Goal: Transaction & Acquisition: Purchase product/service

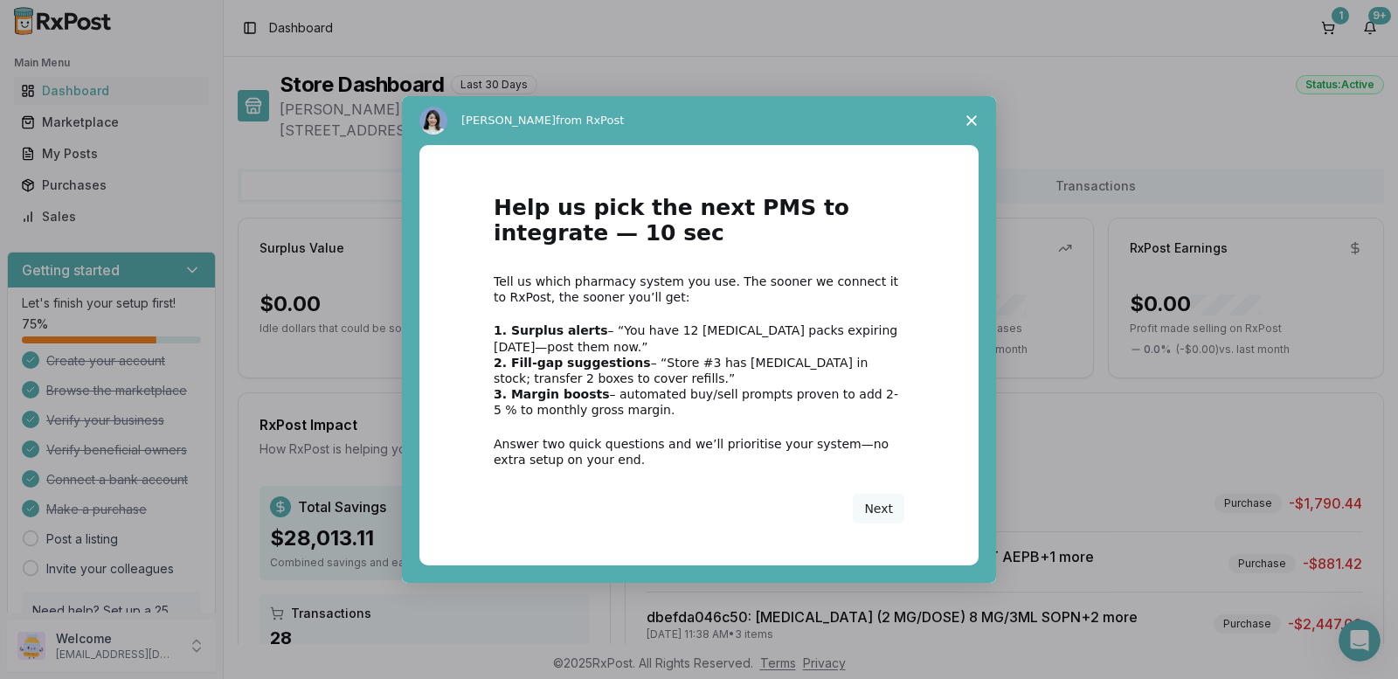
click at [971, 112] on span "Close survey" at bounding box center [971, 120] width 49 height 49
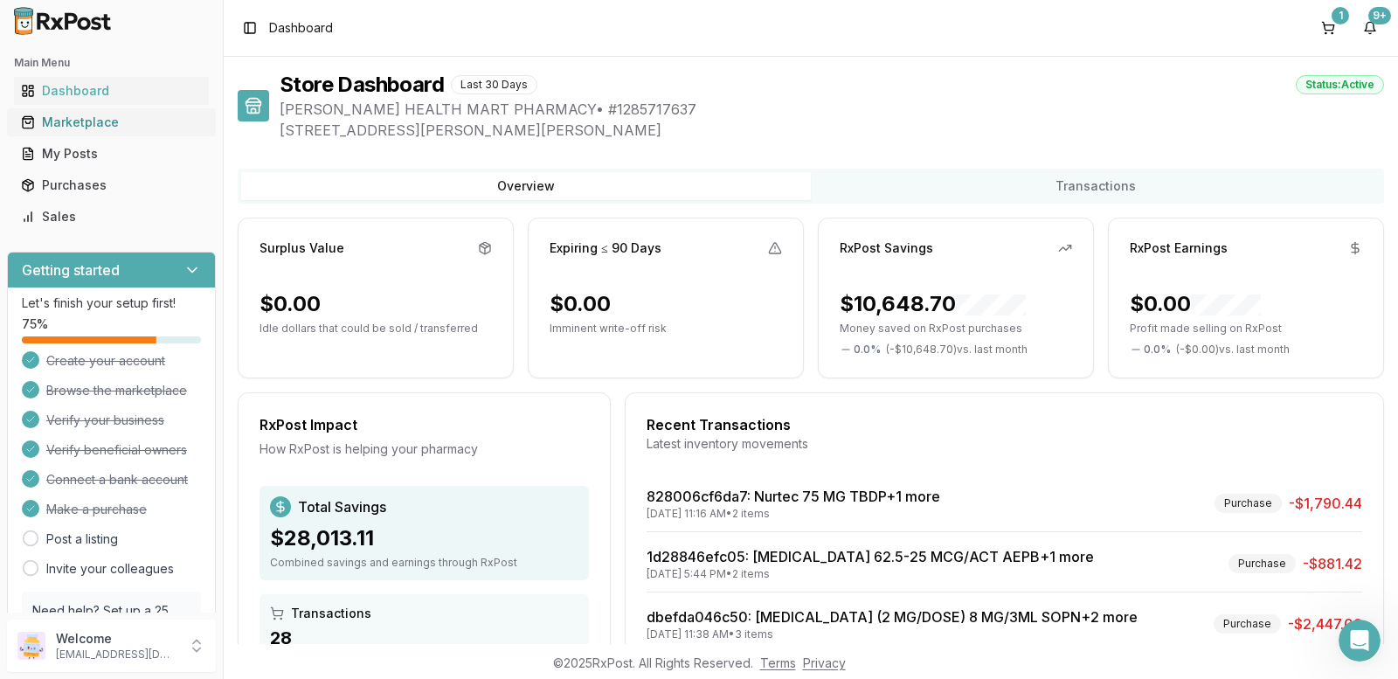
click at [73, 127] on div "Marketplace" at bounding box center [111, 122] width 181 height 17
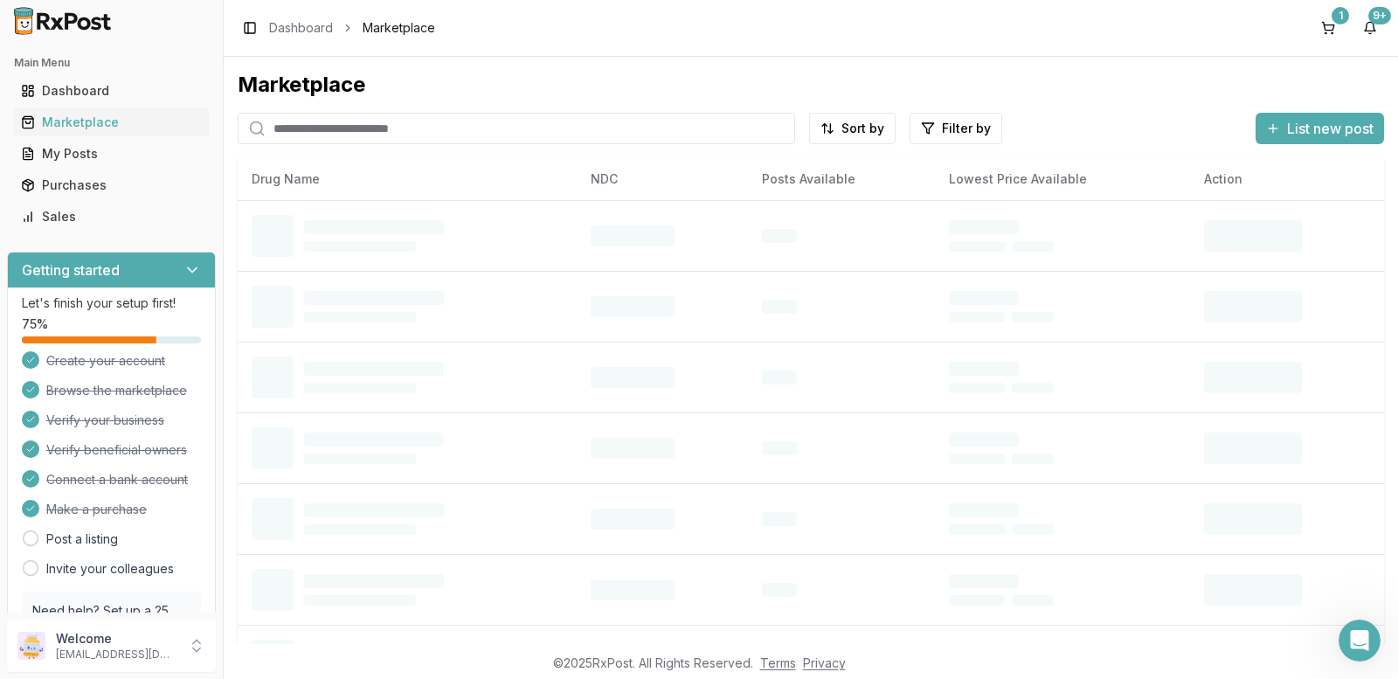
click at [307, 127] on input "search" at bounding box center [516, 128] width 557 height 31
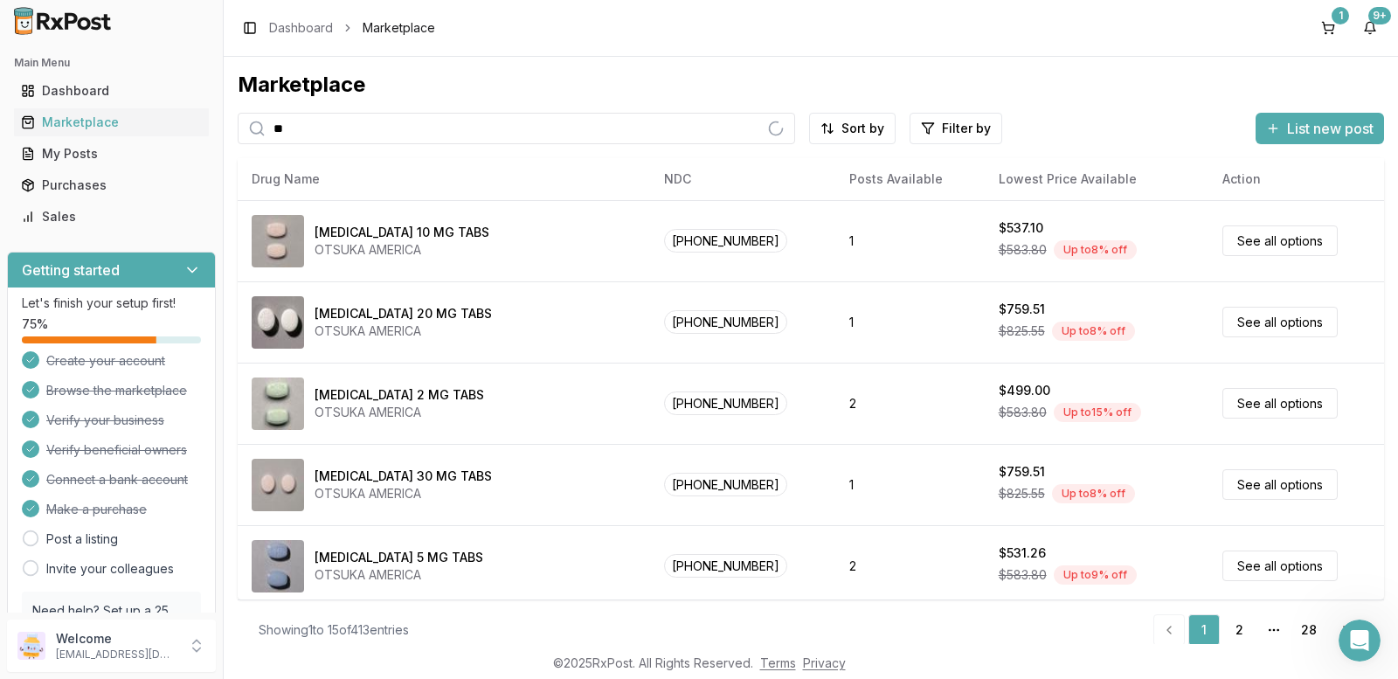
type input "*"
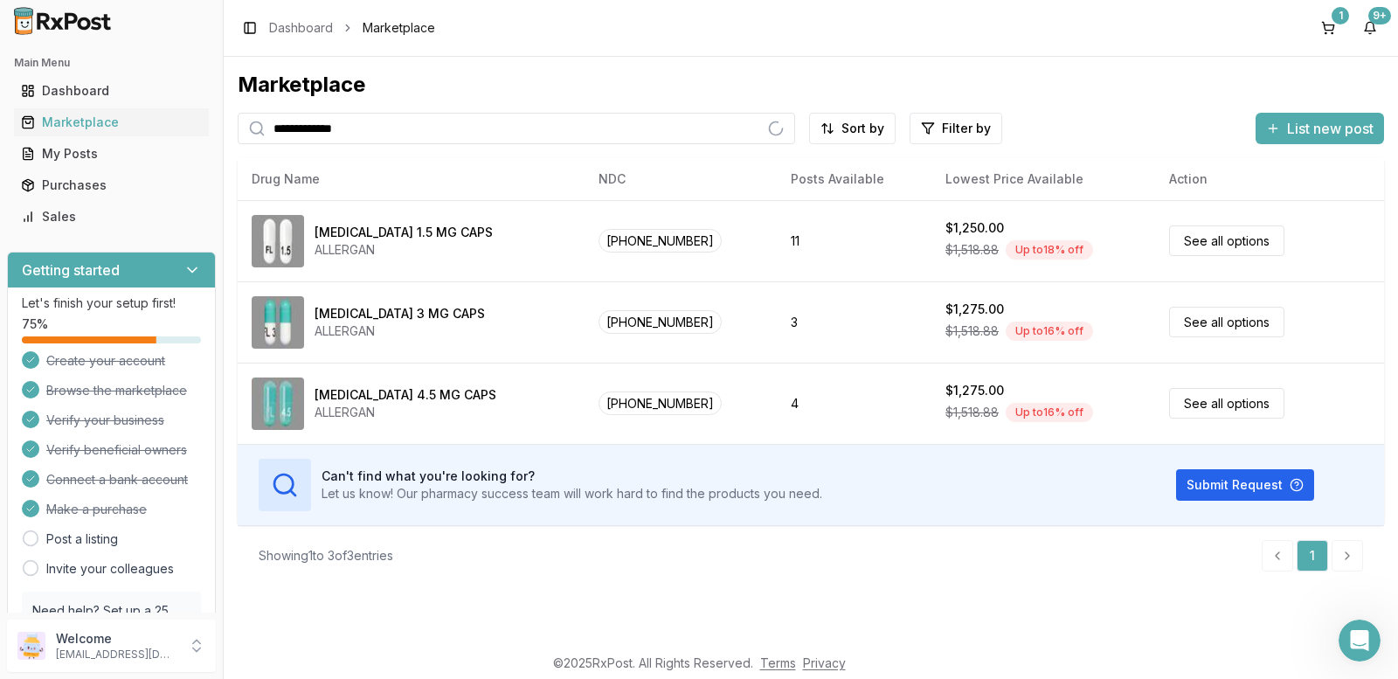
type input "**********"
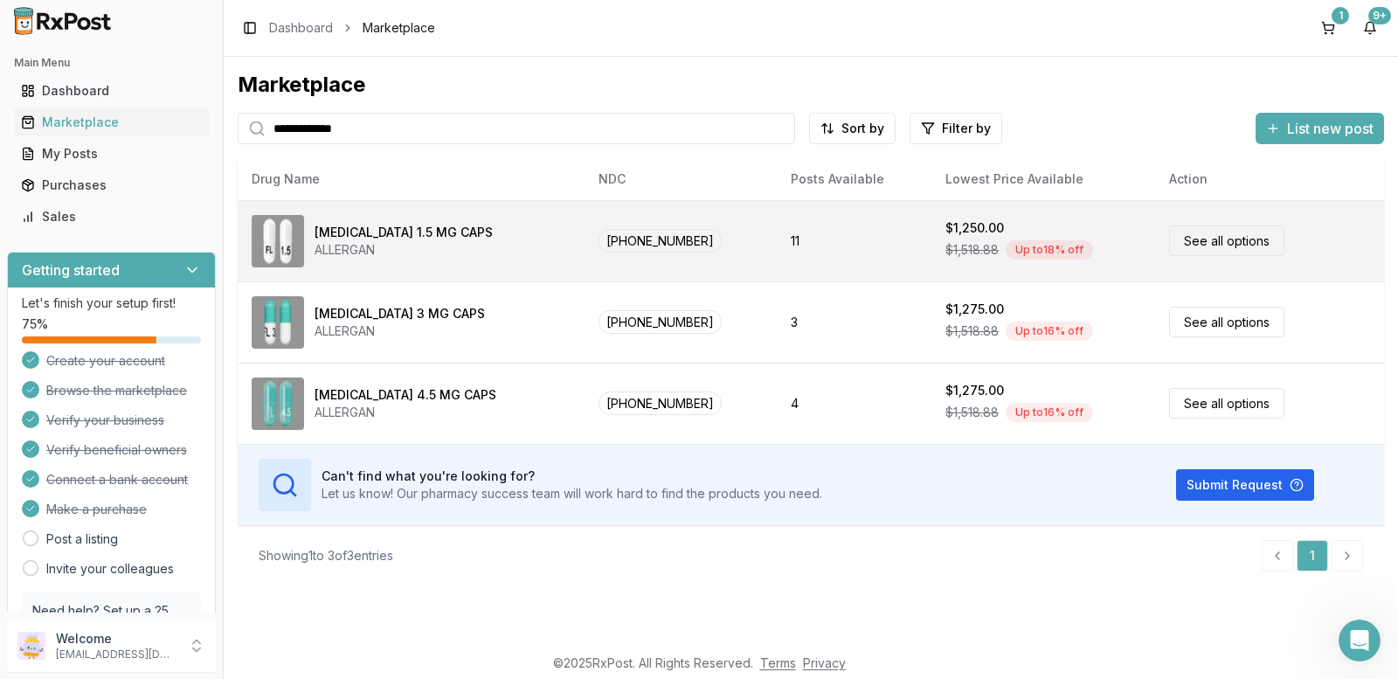
click at [1213, 242] on link "See all options" at bounding box center [1226, 240] width 115 height 31
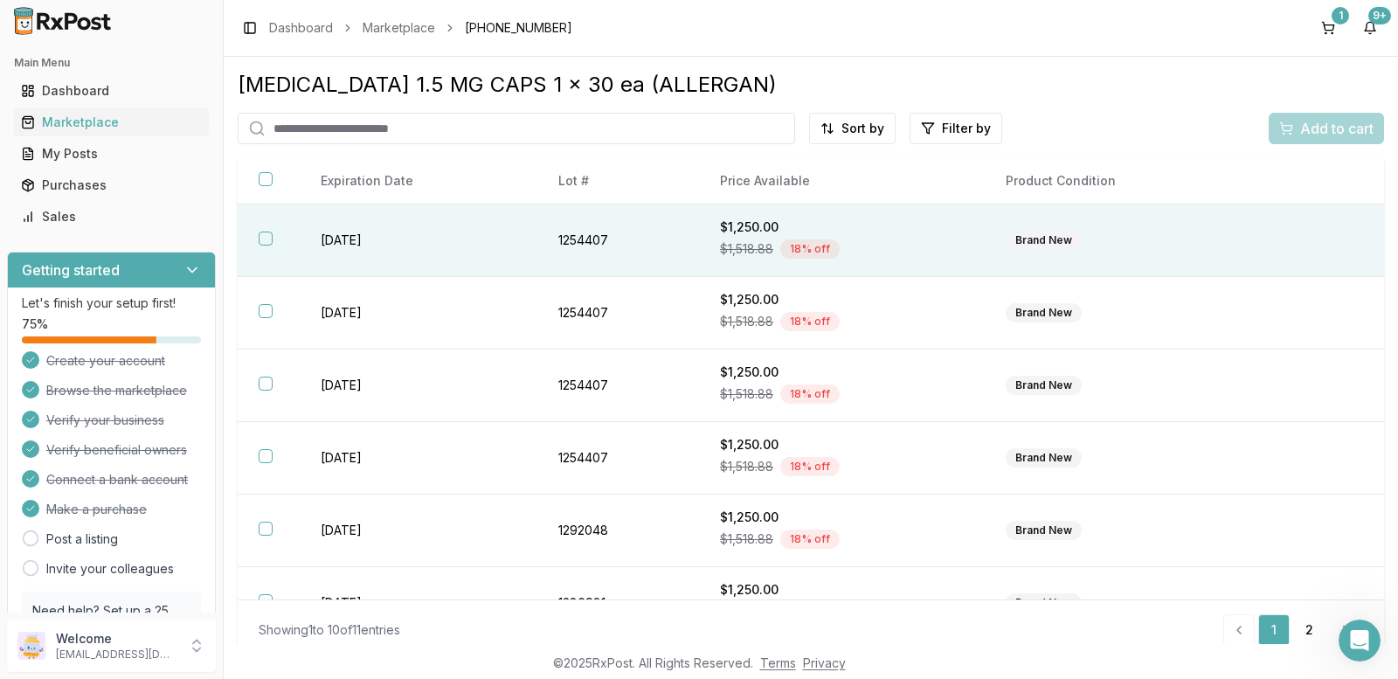
click at [269, 238] on button "button" at bounding box center [266, 238] width 14 height 14
click at [1323, 128] on span "Add to cart" at bounding box center [1336, 128] width 73 height 21
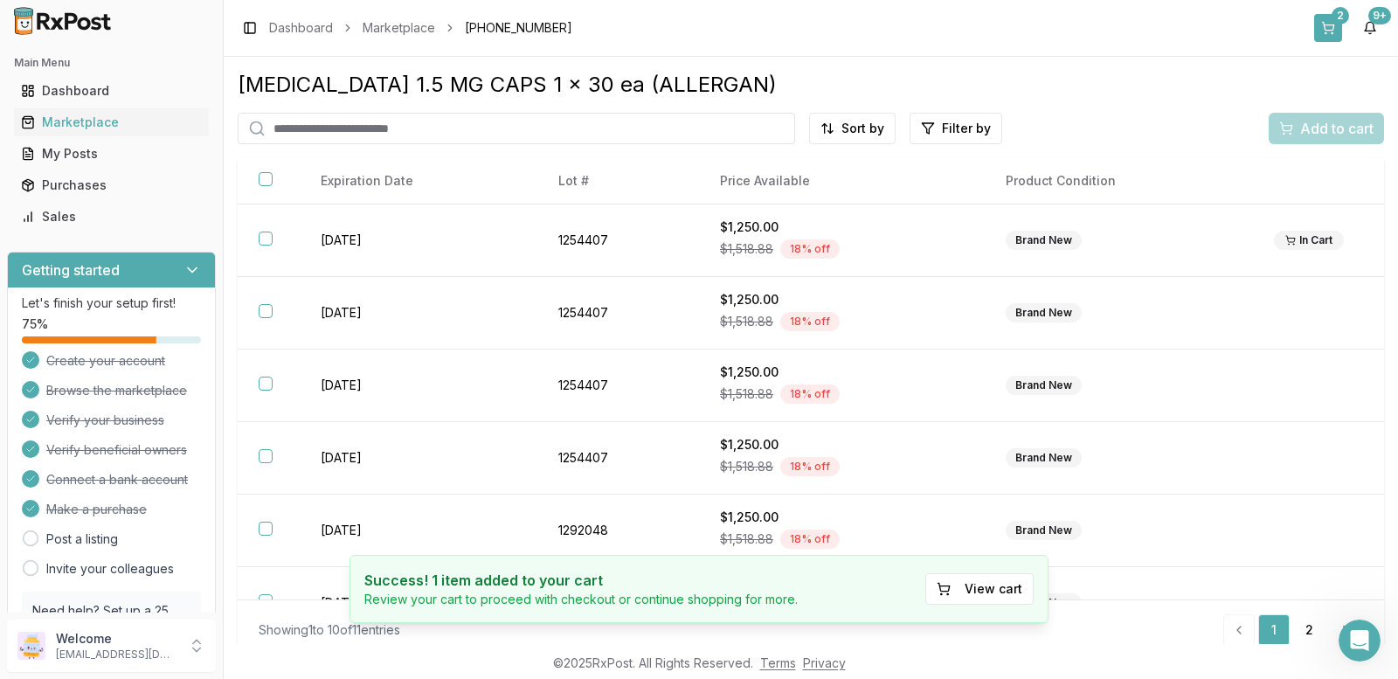
click at [1335, 19] on div "2" at bounding box center [1339, 15] width 17 height 17
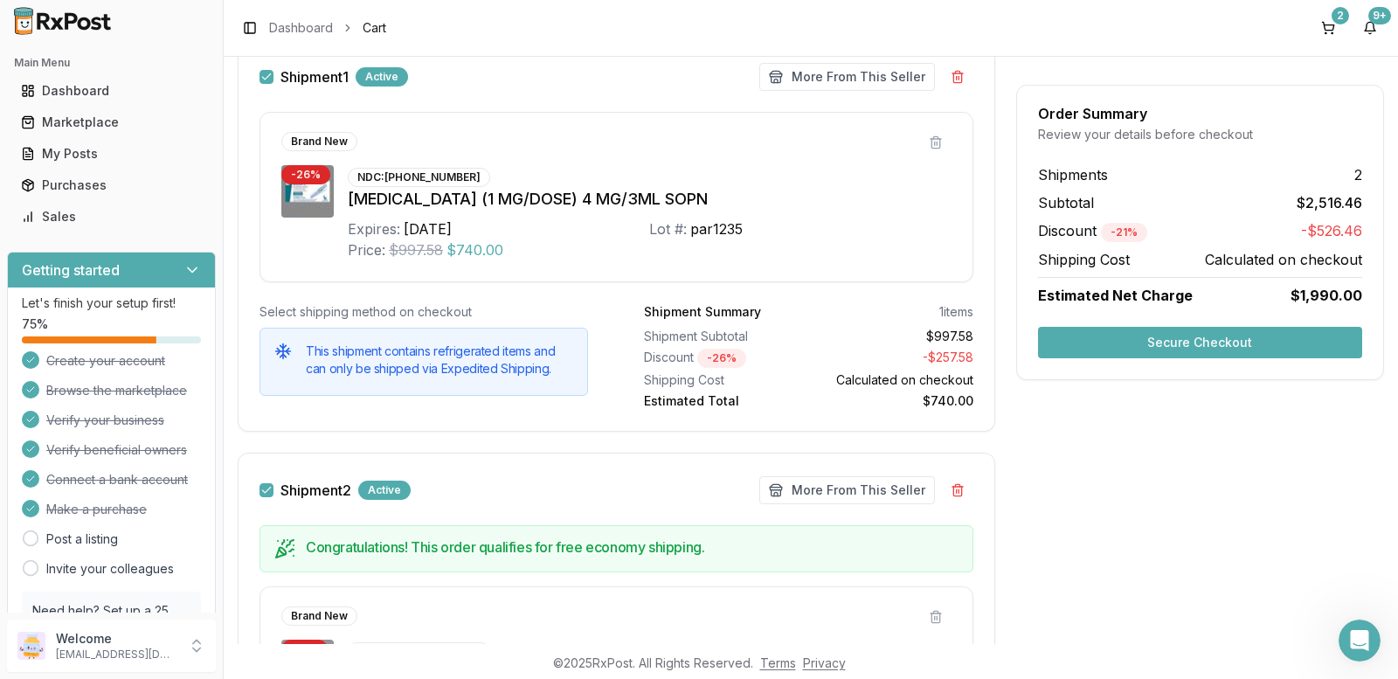
scroll to position [262, 0]
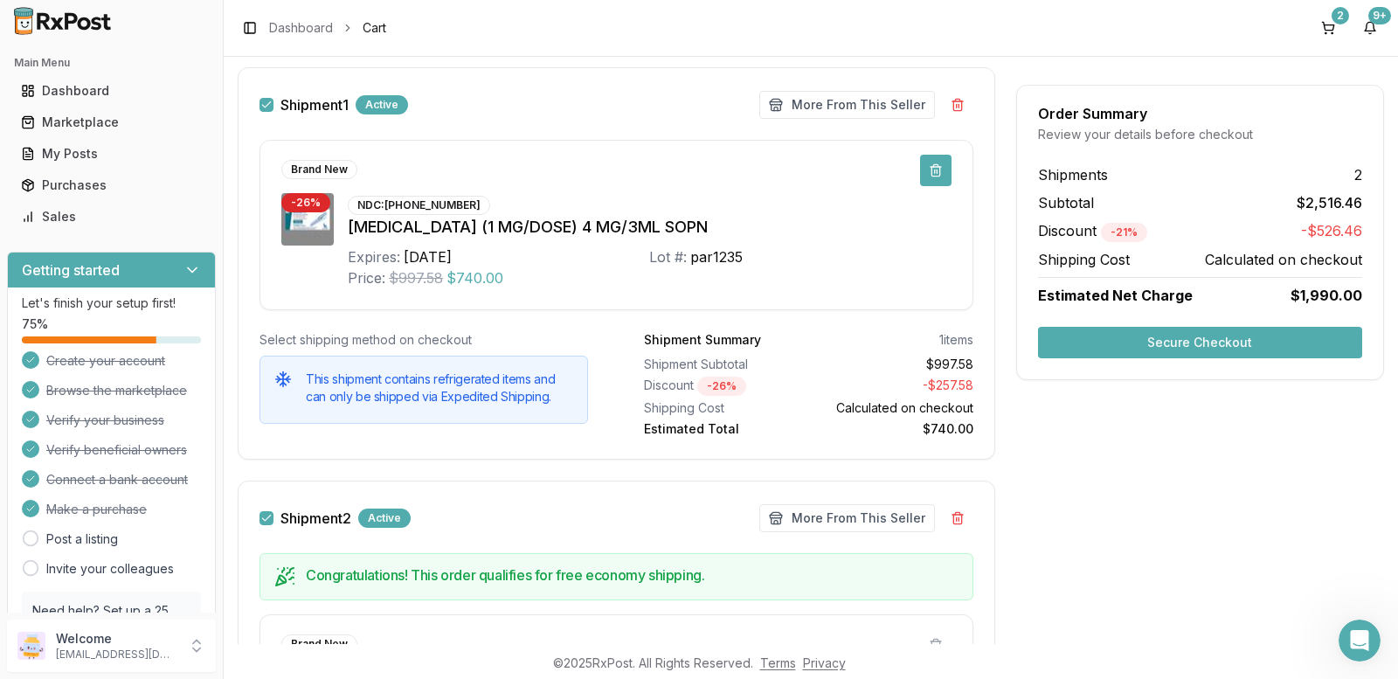
click at [931, 170] on button at bounding box center [935, 170] width 31 height 31
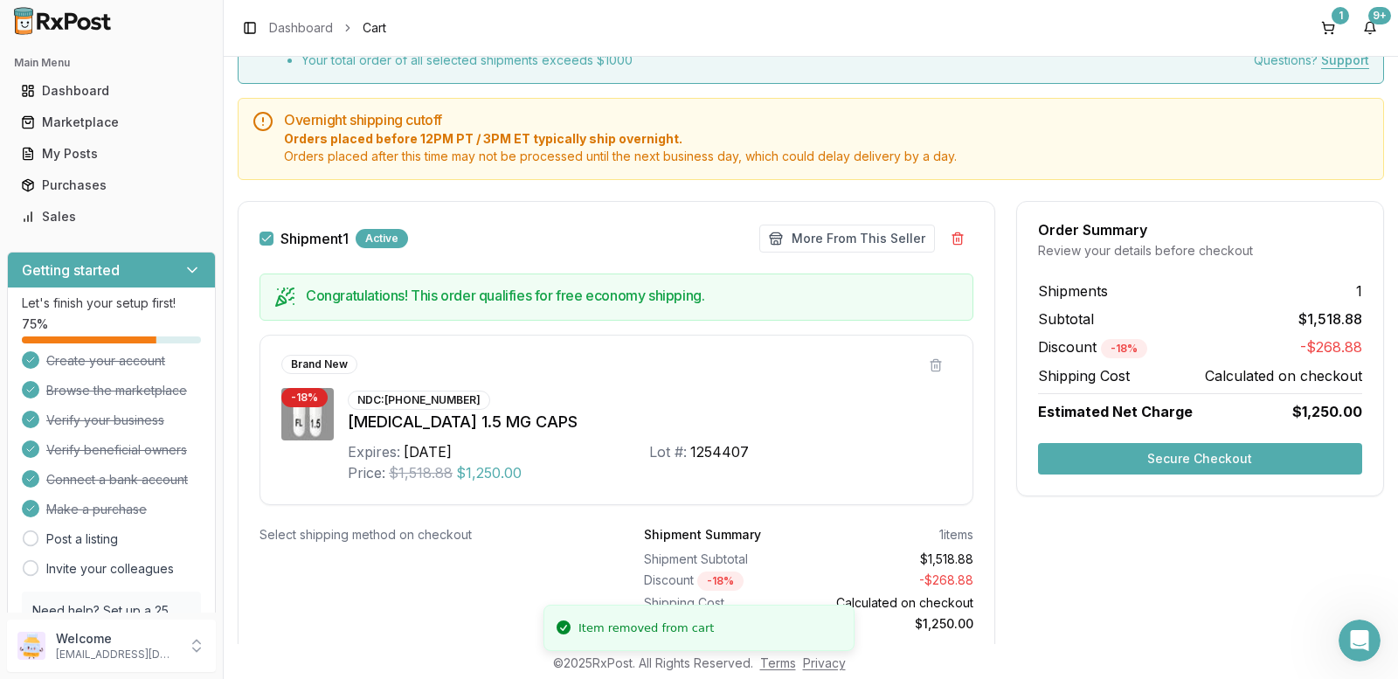
scroll to position [100, 0]
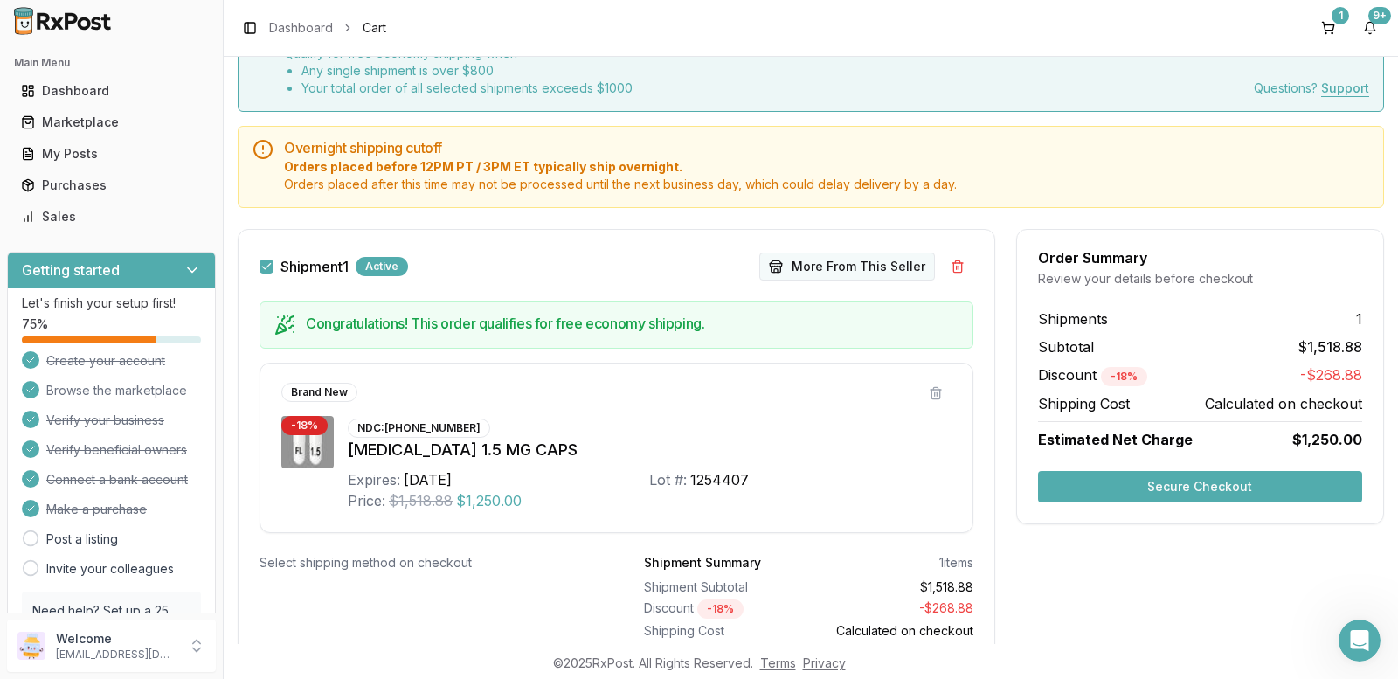
click at [867, 264] on button "More From This Seller" at bounding box center [847, 266] width 176 height 28
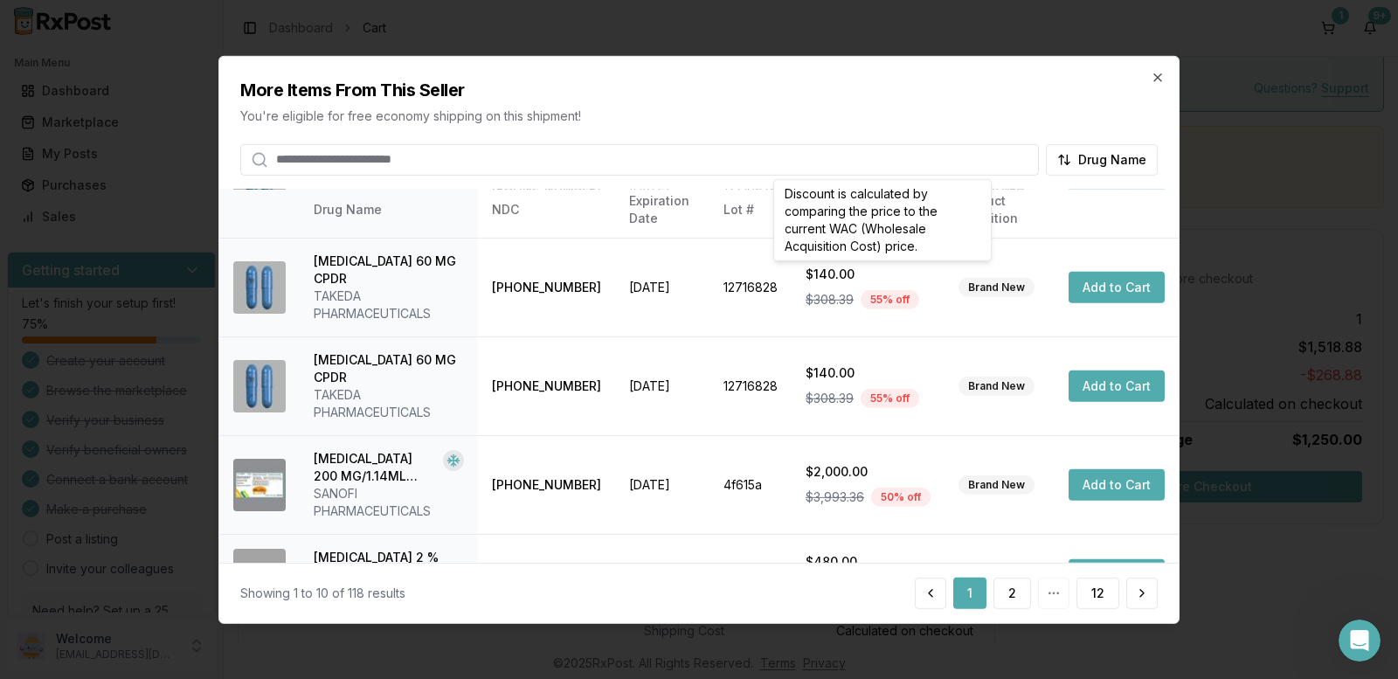
scroll to position [0, 0]
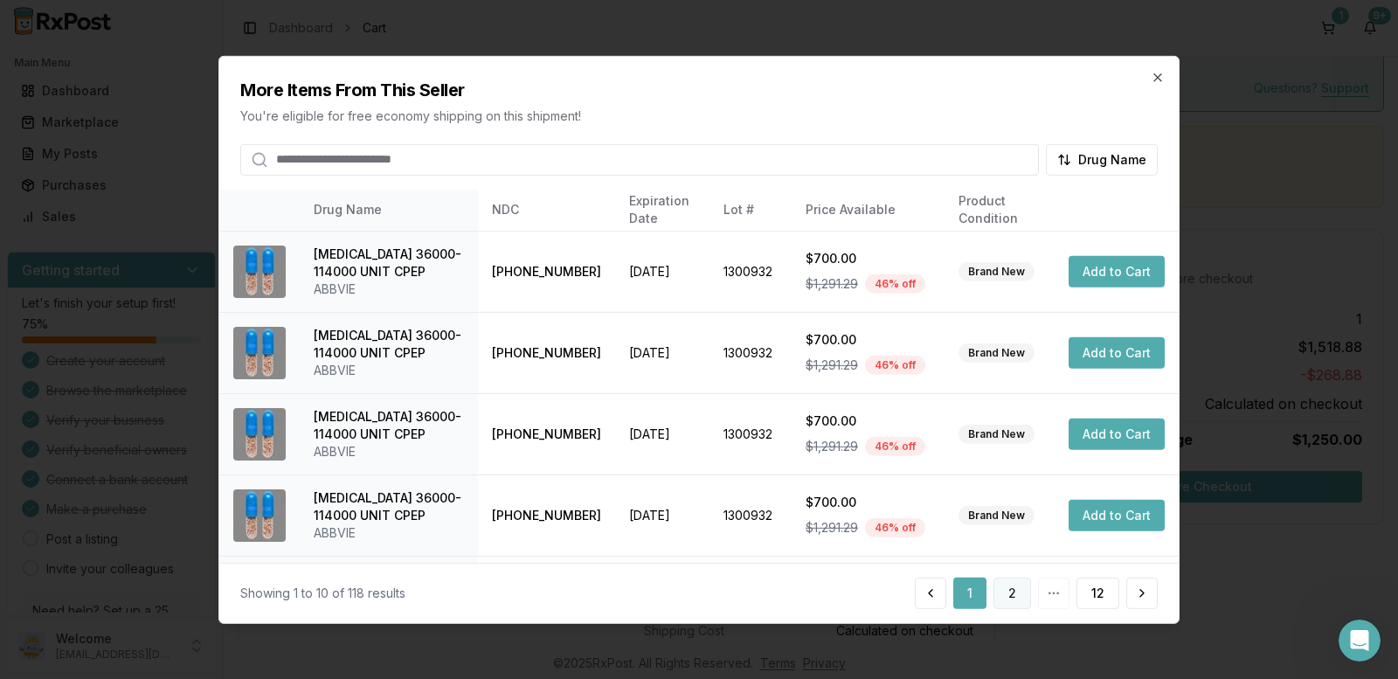
click at [1007, 585] on button "2" at bounding box center [1012, 592] width 38 height 31
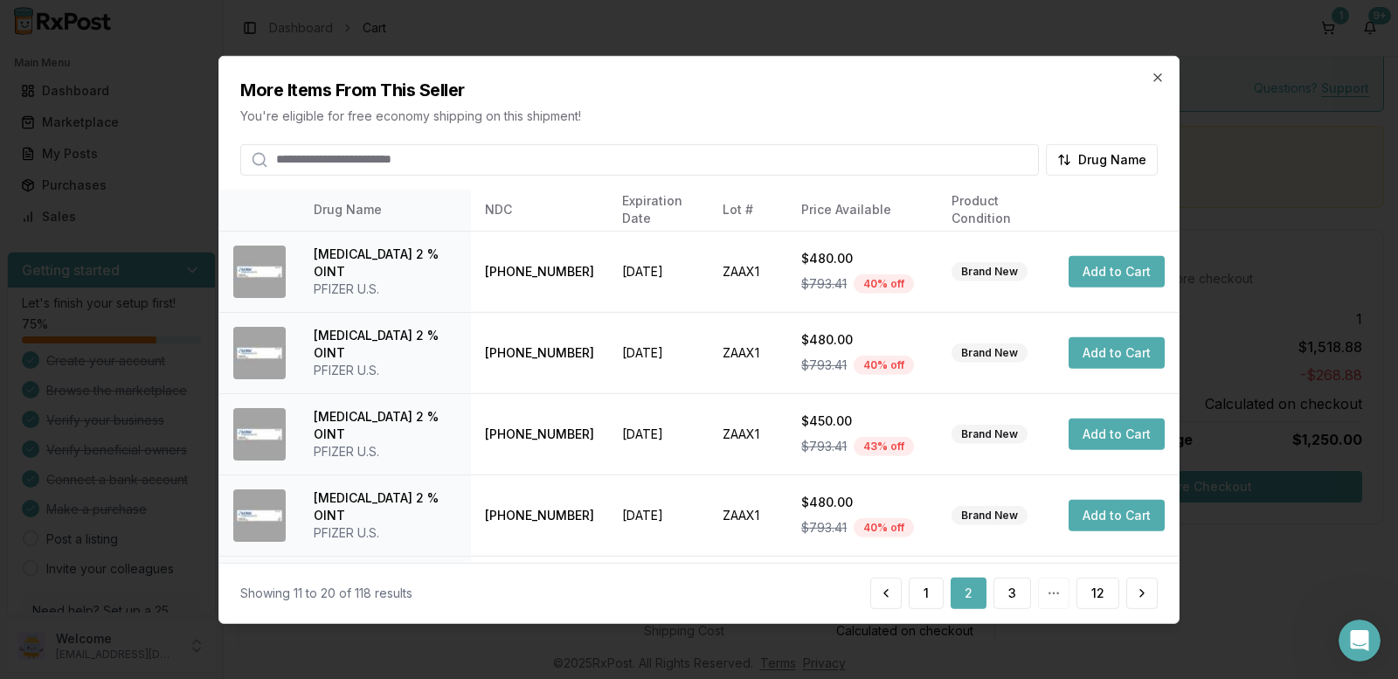
click at [1007, 585] on button "3" at bounding box center [1012, 592] width 38 height 31
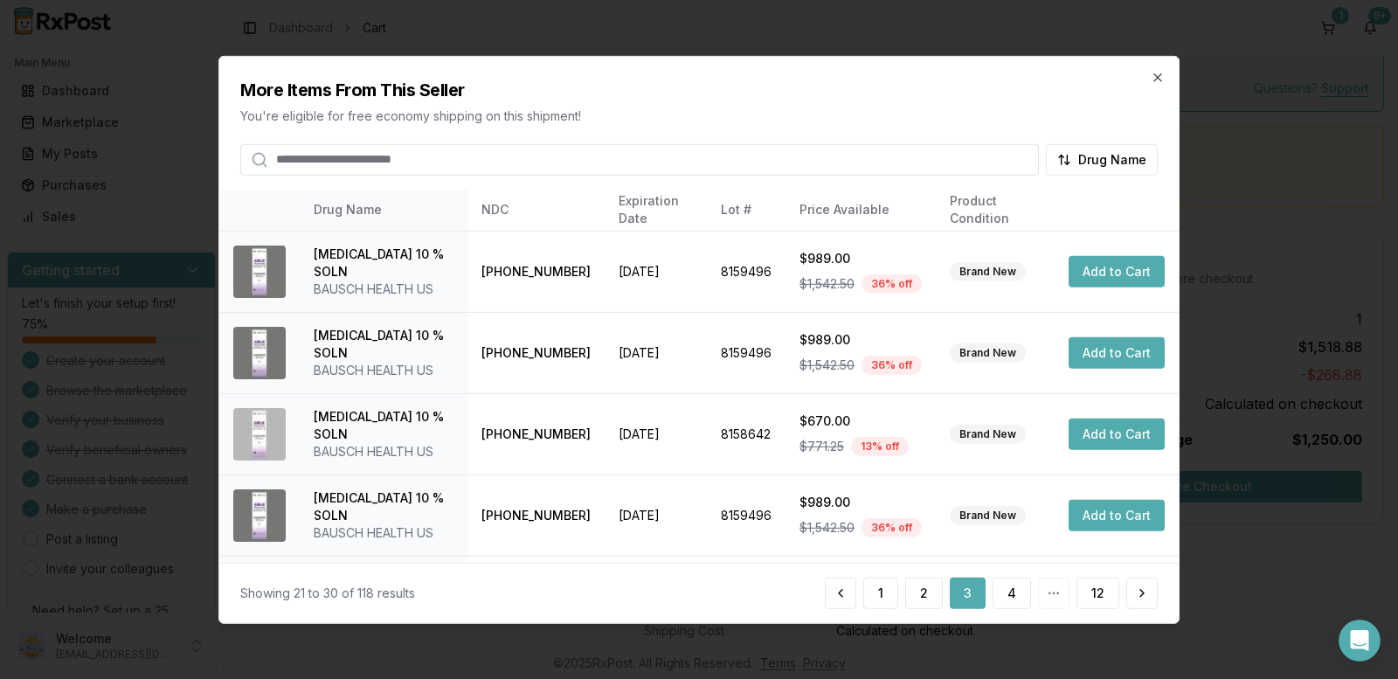
click at [1007, 585] on button "4" at bounding box center [1011, 592] width 38 height 31
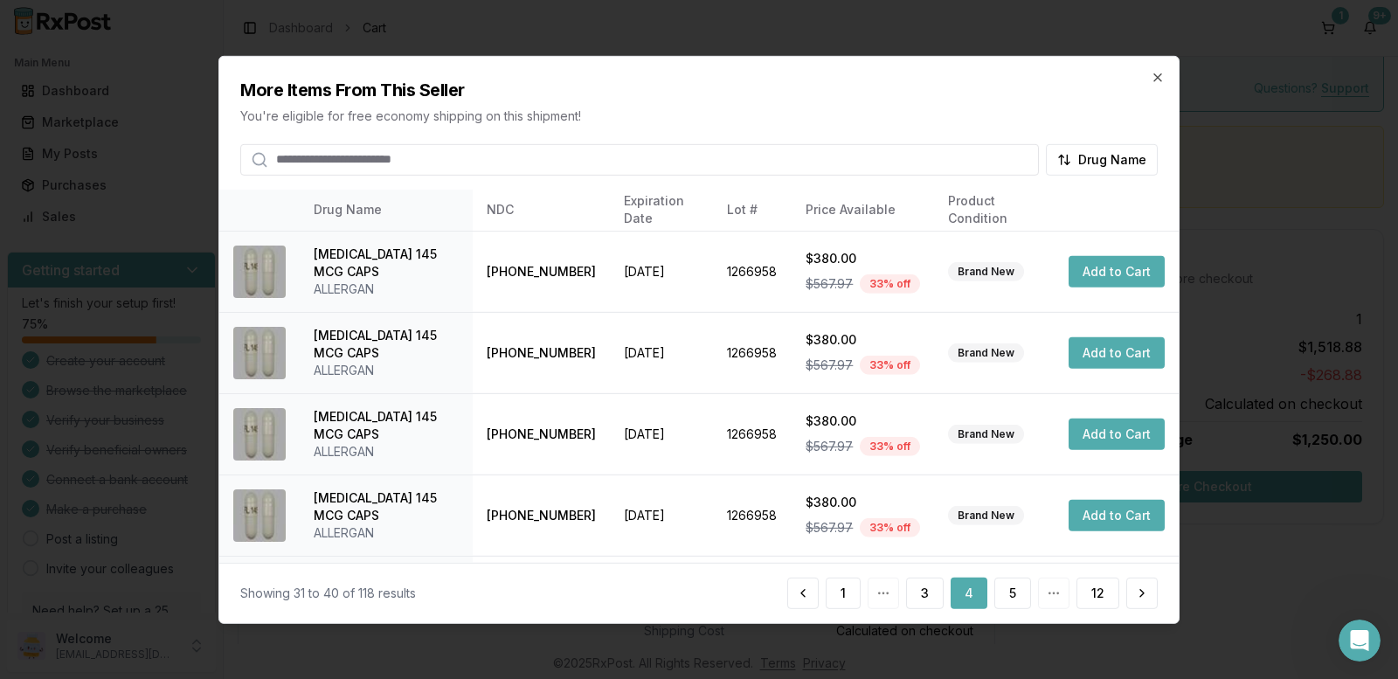
click at [1007, 585] on button "5" at bounding box center [1012, 592] width 37 height 31
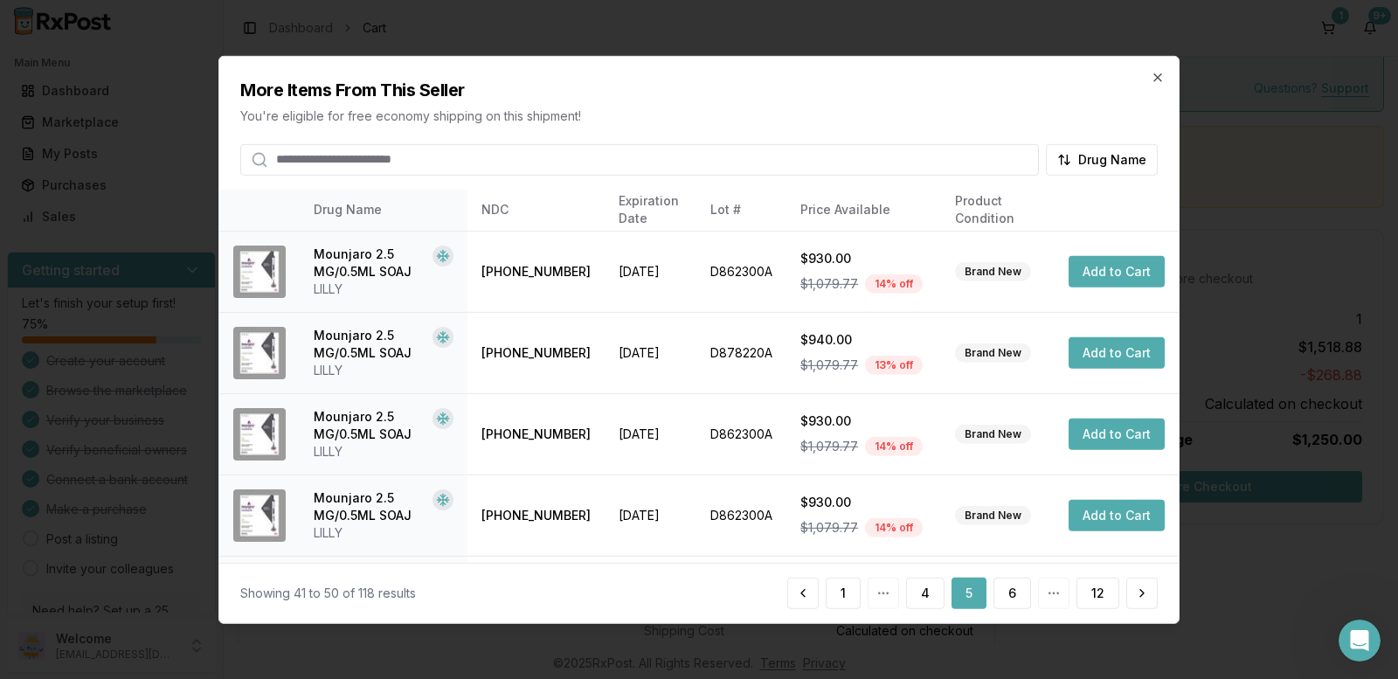
click at [1007, 585] on button "6" at bounding box center [1012, 592] width 38 height 31
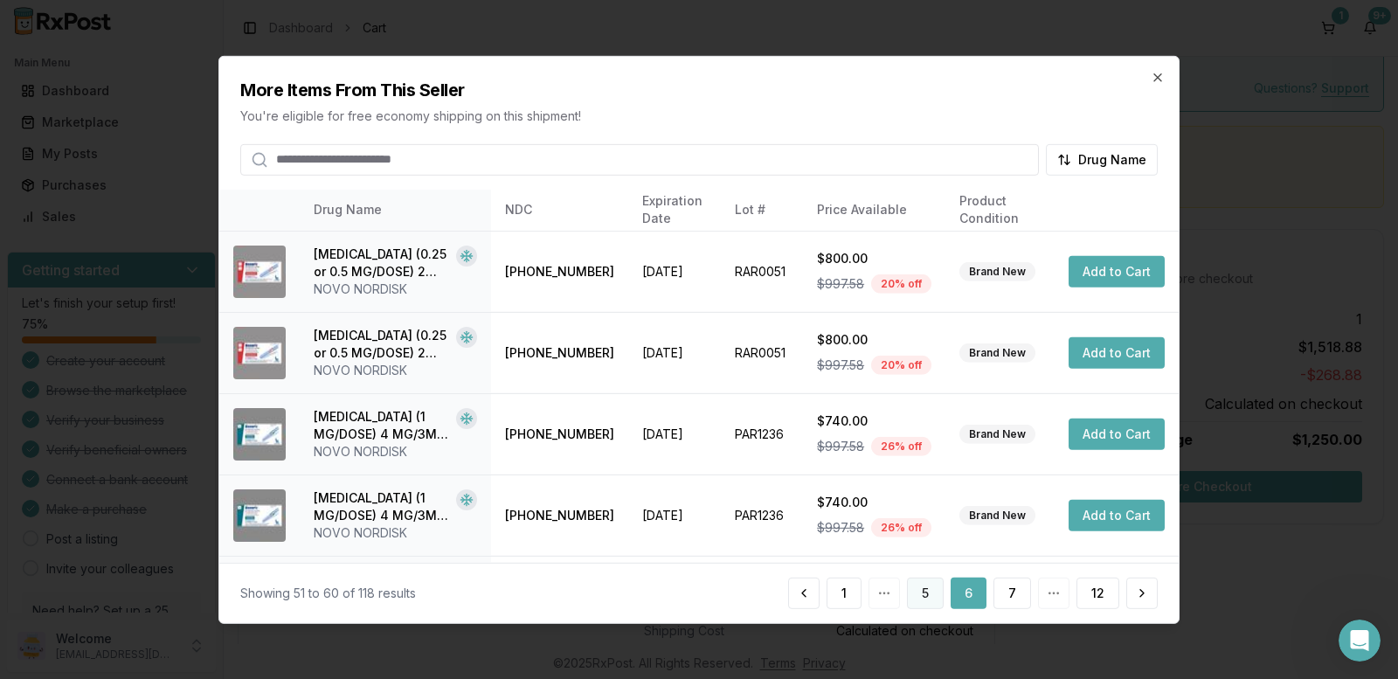
click at [930, 595] on button "5" at bounding box center [925, 592] width 37 height 31
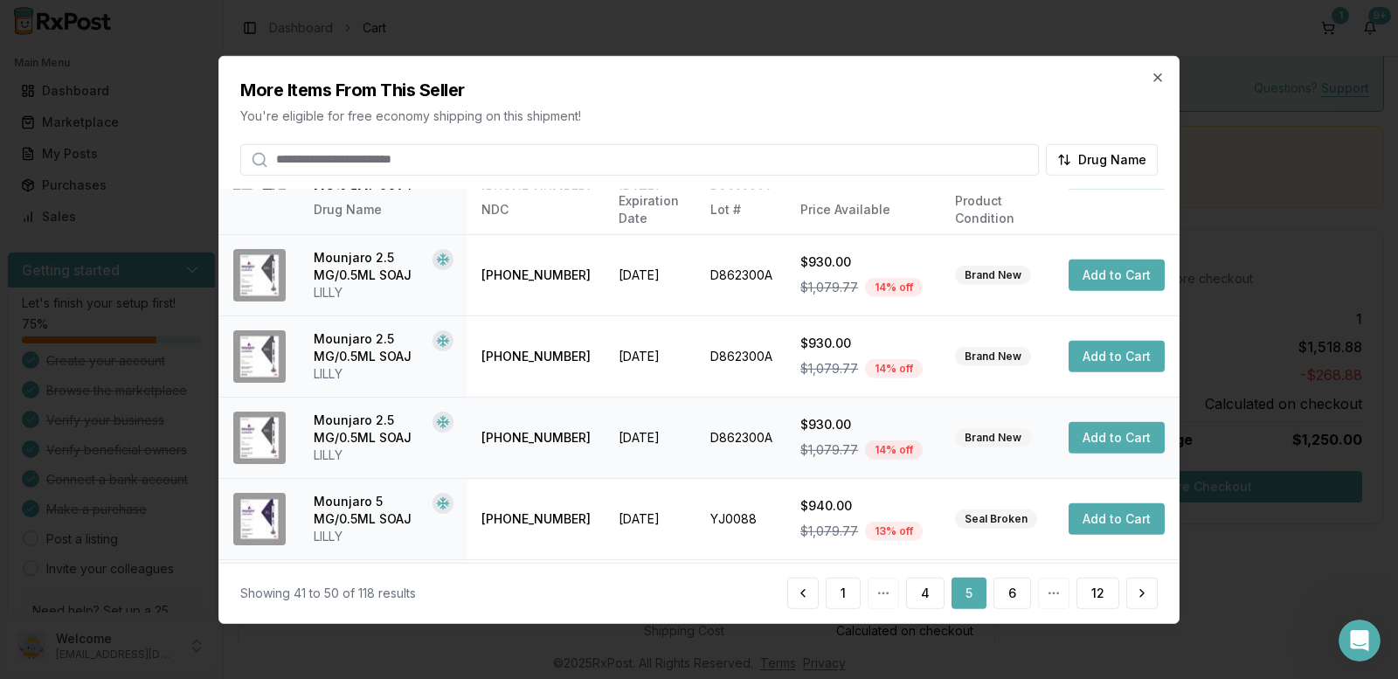
scroll to position [149, 0]
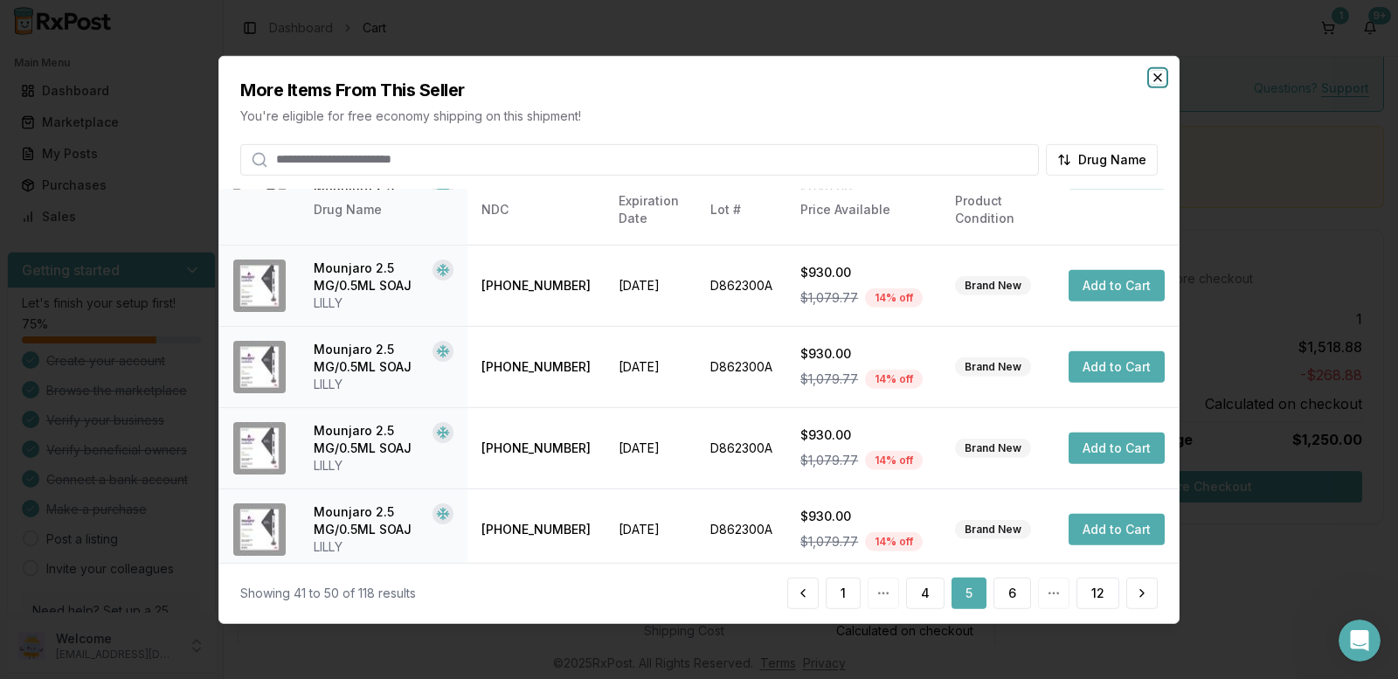
click at [1157, 74] on icon "button" at bounding box center [1157, 77] width 14 height 14
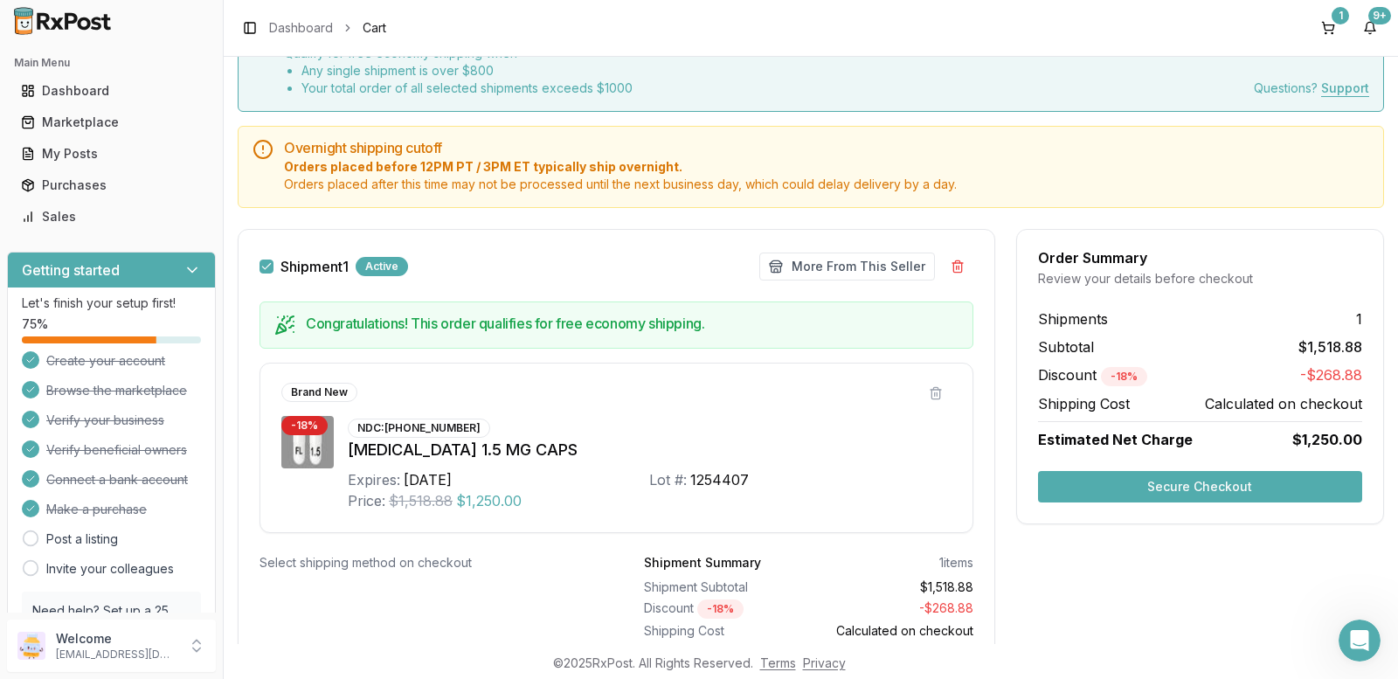
click at [1186, 483] on button "Secure Checkout" at bounding box center [1200, 486] width 324 height 31
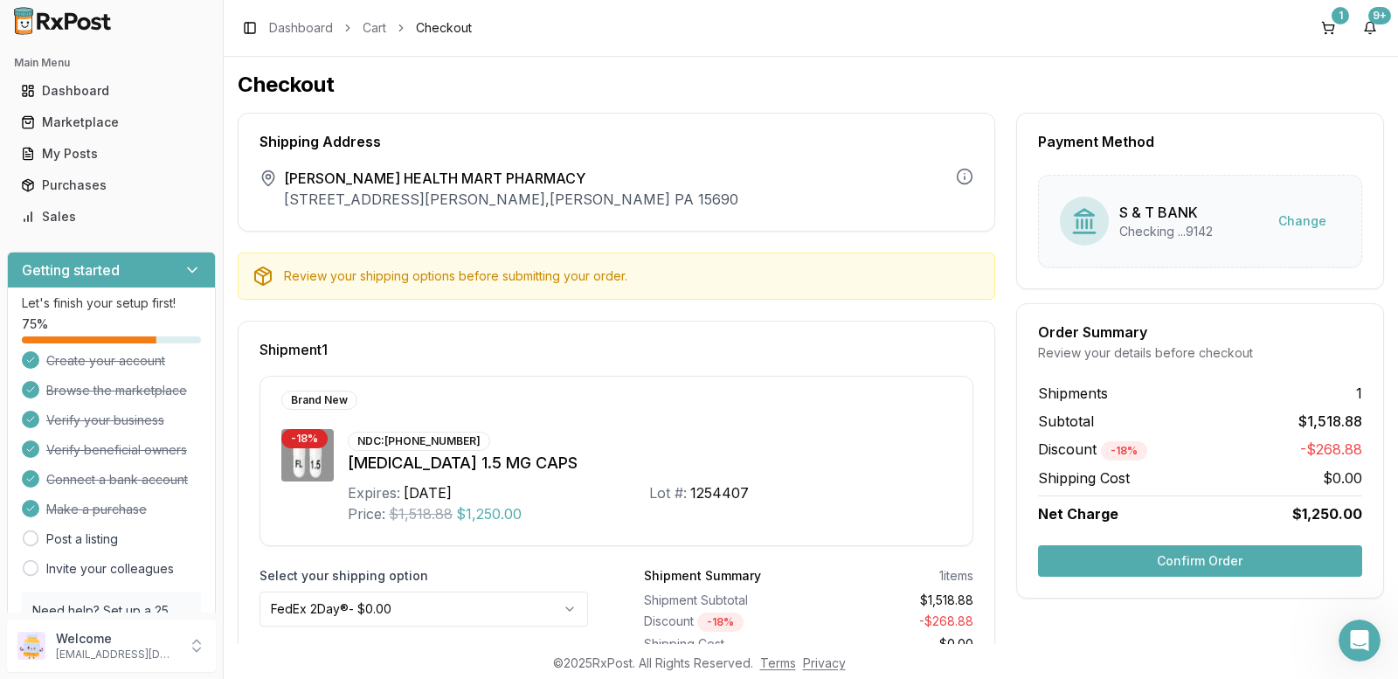
click at [1179, 561] on button "Confirm Order" at bounding box center [1200, 560] width 324 height 31
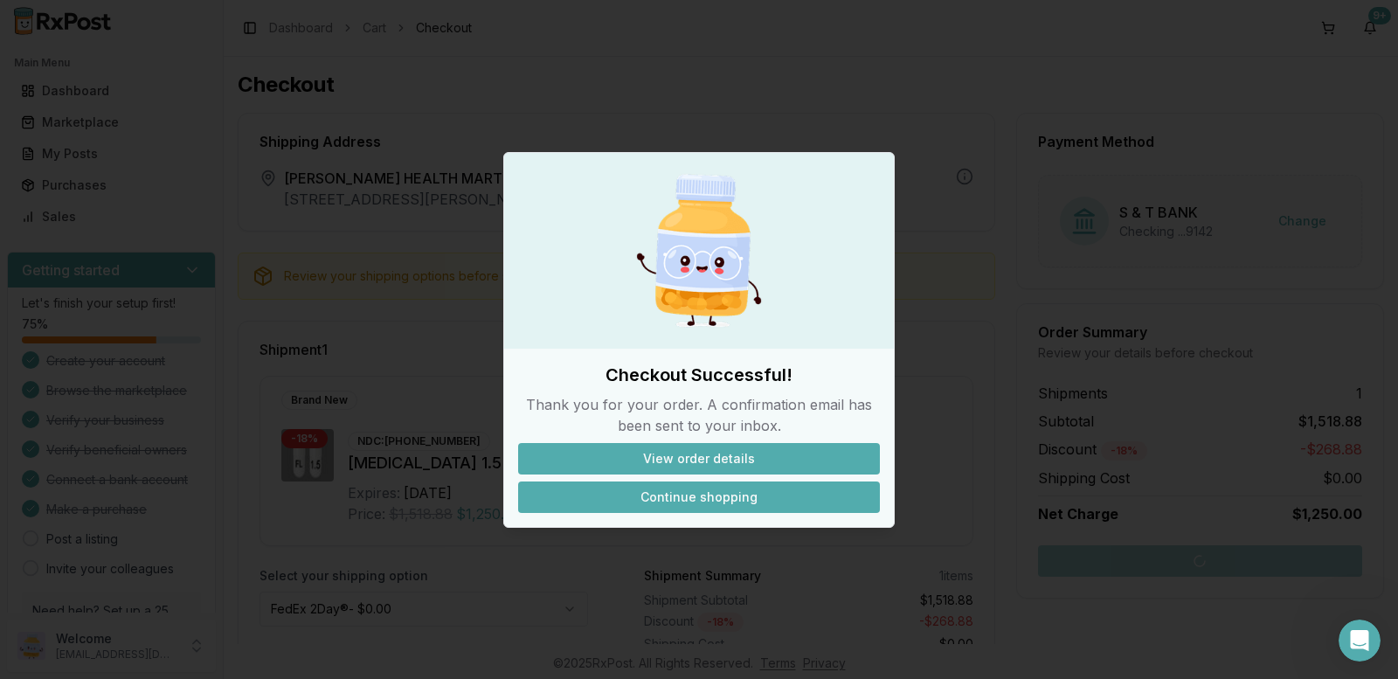
click at [718, 492] on button "Continue shopping" at bounding box center [699, 496] width 362 height 31
